Goal: Consume media (video, audio)

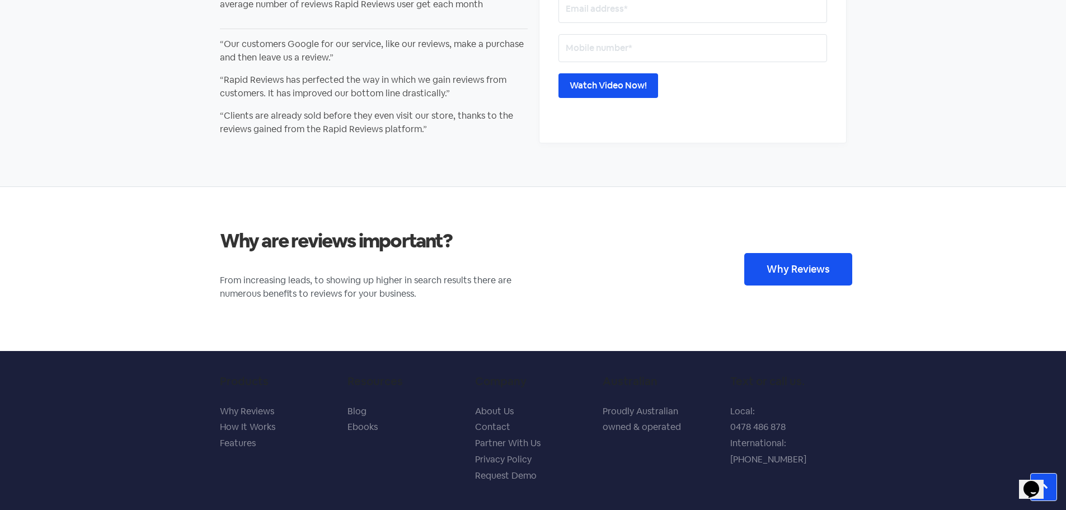
scroll to position [2070, 0]
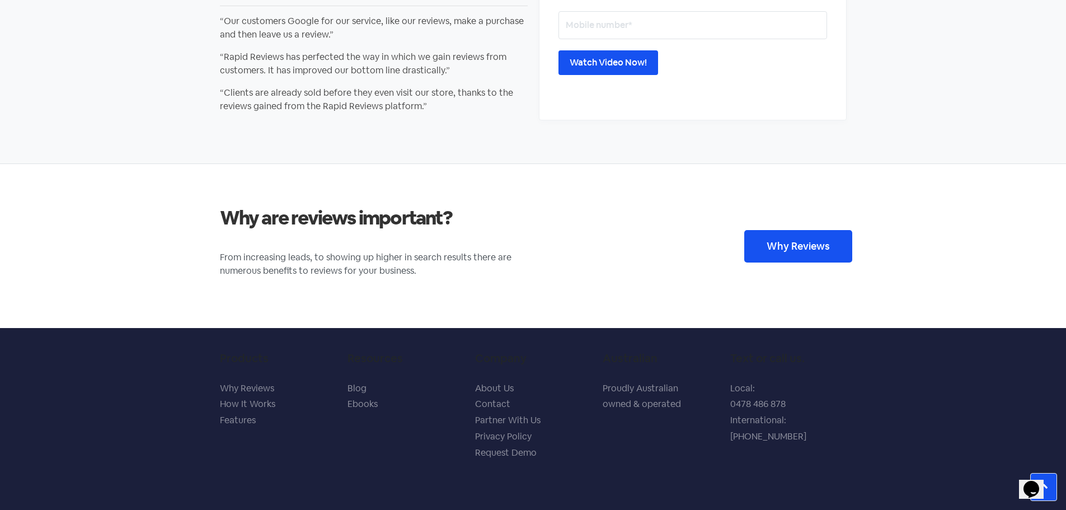
click at [615, 63] on input "Watch Video Now!" at bounding box center [608, 62] width 100 height 25
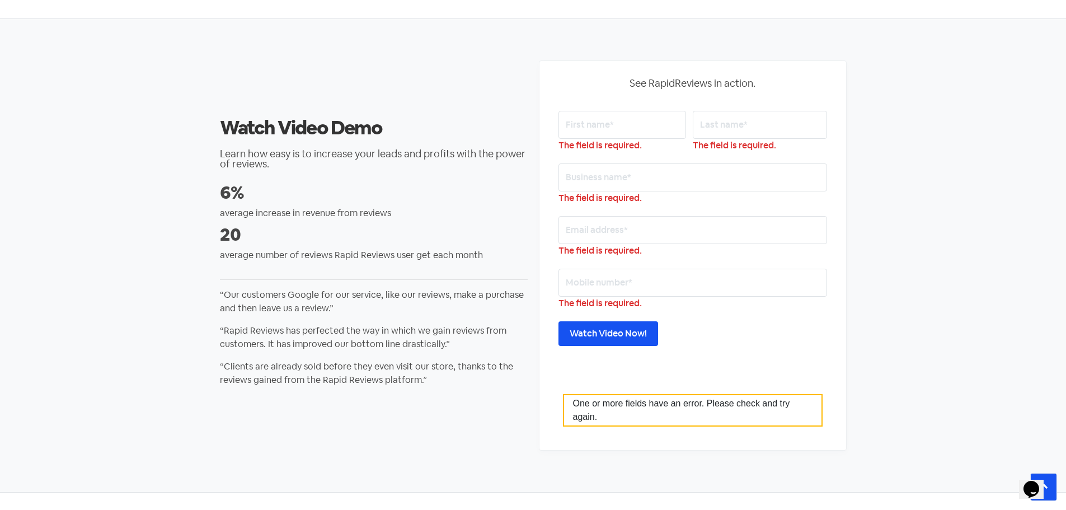
scroll to position [1838, 0]
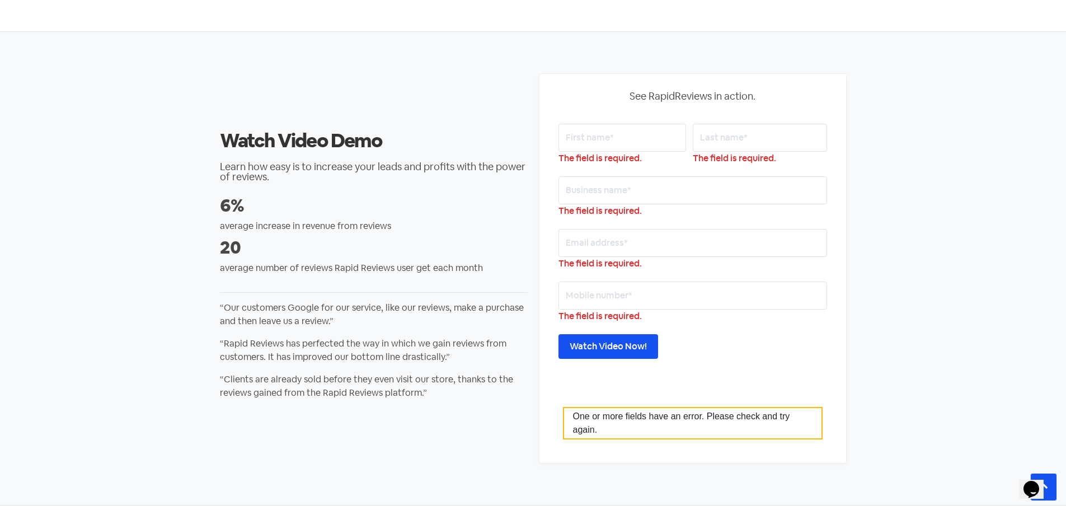
click at [608, 143] on input "text" at bounding box center [622, 138] width 128 height 28
type input "ben"
click at [797, 137] on input "text" at bounding box center [760, 138] width 134 height 28
type input "harb"
click at [574, 195] on input "text" at bounding box center [692, 190] width 269 height 28
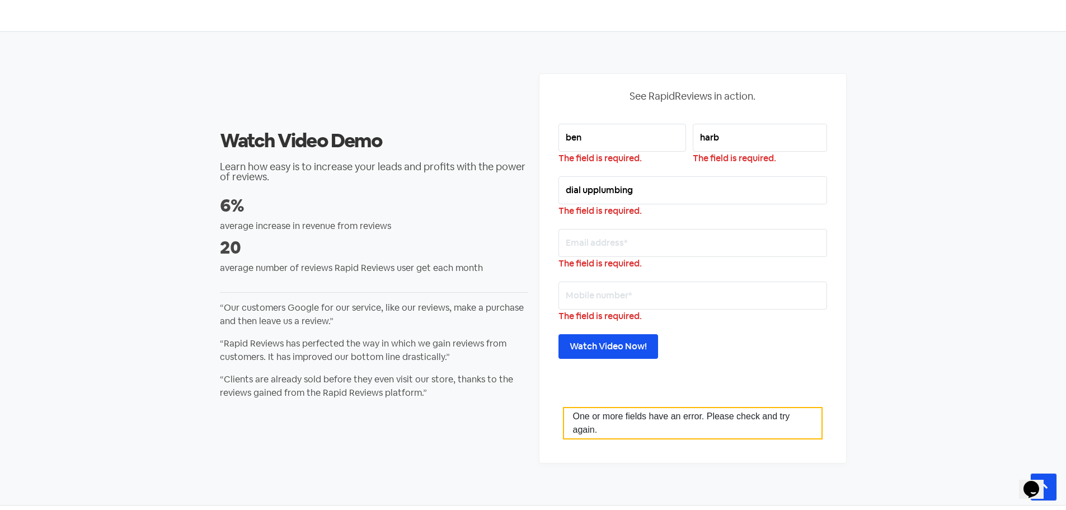
type input "dial upplumbing"
click at [623, 241] on input "email" at bounding box center [692, 243] width 269 height 28
type input "[EMAIL_ADDRESS][DOMAIN_NAME]"
click at [645, 308] on input "text" at bounding box center [692, 295] width 269 height 28
type input "0499101385"
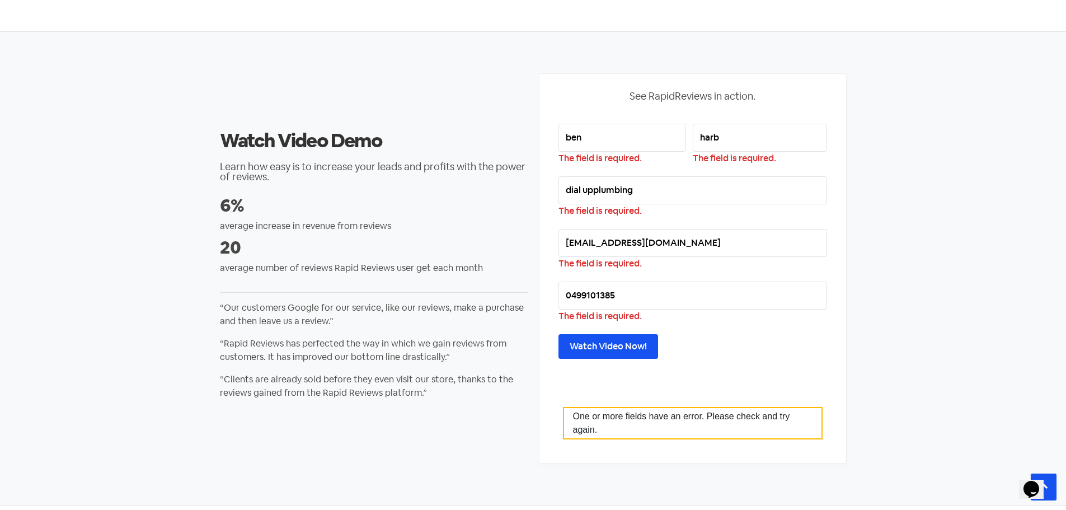
click at [591, 190] on input "dial upplumbing" at bounding box center [692, 190] width 269 height 28
type input "dial up plumbing"
click at [601, 350] on input "Watch Video Now!" at bounding box center [608, 346] width 100 height 25
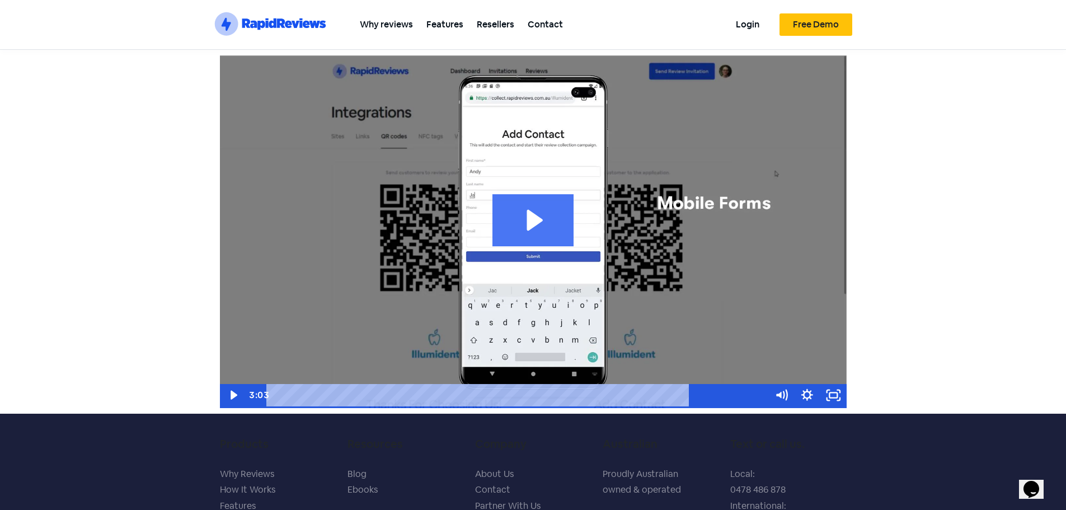
click at [537, 218] on icon "Play Video: demo-end-user_v2.1" at bounding box center [534, 220] width 16 height 21
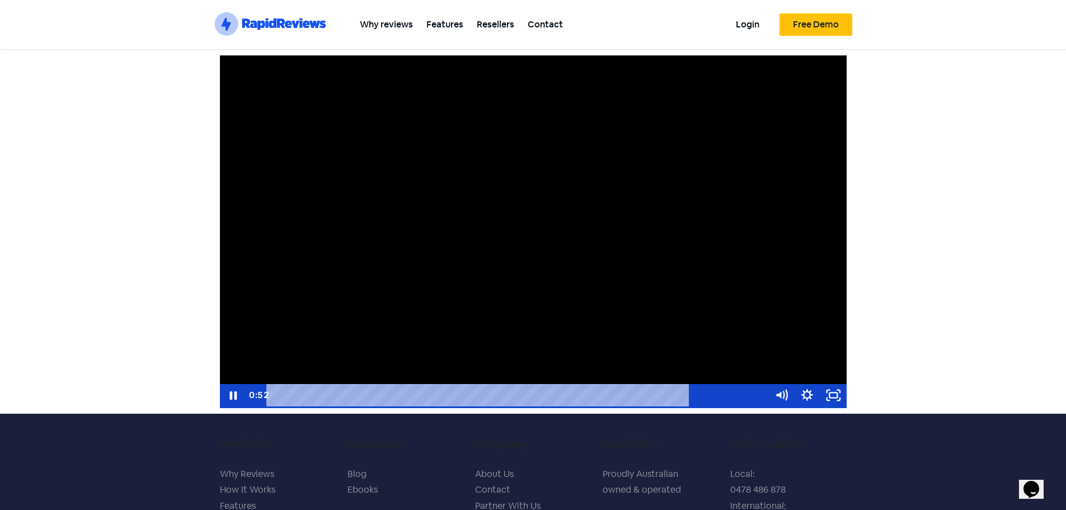
click at [480, 276] on div at bounding box center [533, 231] width 627 height 352
click at [285, 395] on div "0:03" at bounding box center [518, 395] width 485 height 22
drag, startPoint x: 284, startPoint y: 396, endPoint x: 253, endPoint y: 402, distance: 31.4
click at [253, 402] on div "0:00 0:00" at bounding box center [507, 395] width 522 height 22
click at [232, 394] on icon "Play Video" at bounding box center [234, 394] width 8 height 11
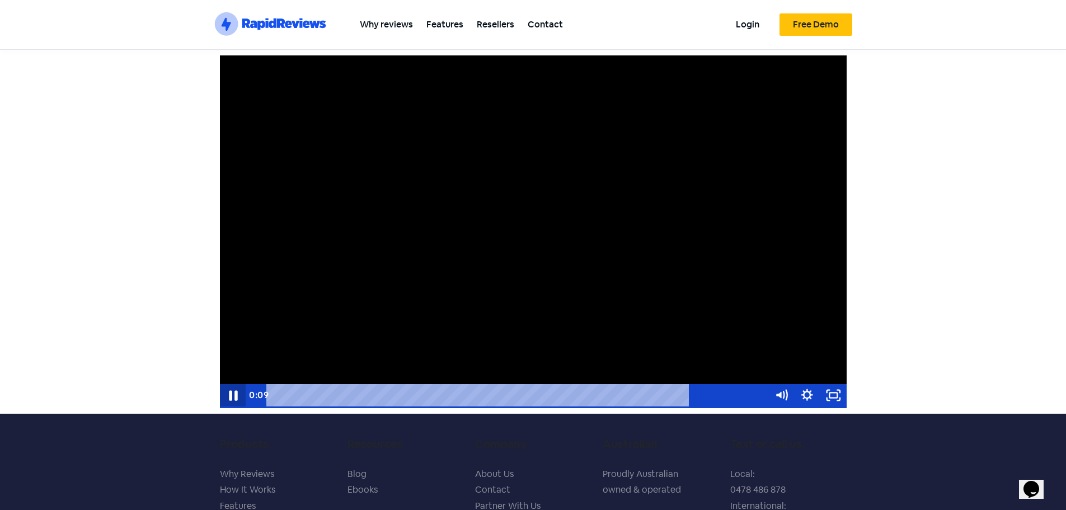
click at [236, 392] on icon "Pause" at bounding box center [233, 395] width 8 height 10
click at [232, 396] on icon "Play Video" at bounding box center [234, 394] width 8 height 11
click at [232, 396] on icon "Pause" at bounding box center [233, 395] width 8 height 10
click at [232, 396] on icon "Play Video" at bounding box center [234, 394] width 7 height 9
click at [232, 396] on icon "Pause" at bounding box center [232, 395] width 7 height 8
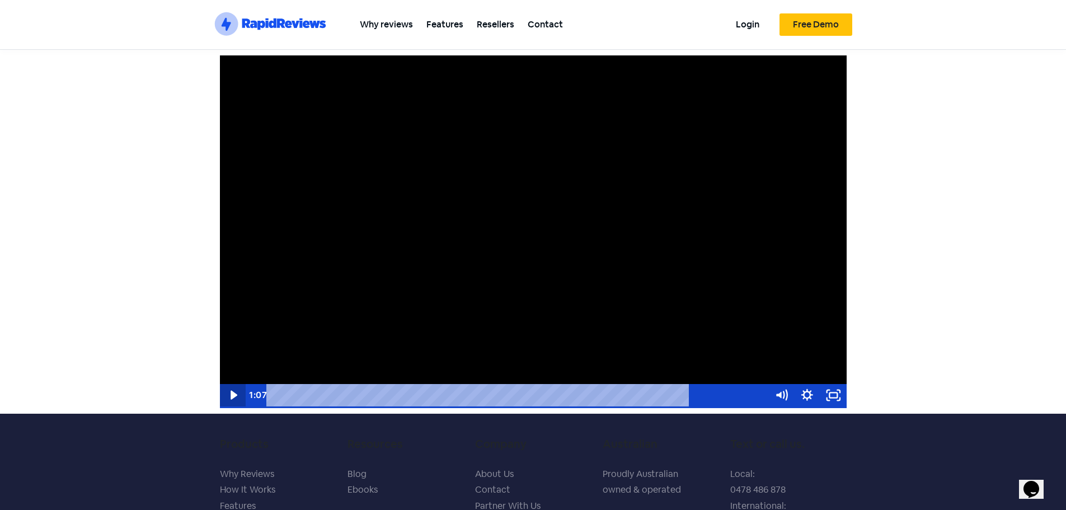
click at [232, 396] on icon "Play Video" at bounding box center [234, 394] width 7 height 9
click at [228, 390] on icon "Pause" at bounding box center [232, 395] width 31 height 27
click at [232, 393] on icon "Play Video" at bounding box center [234, 394] width 7 height 9
click at [232, 393] on icon "Pause" at bounding box center [232, 395] width 31 height 27
click at [232, 393] on icon "Play Video" at bounding box center [234, 394] width 8 height 11
